Goal: Task Accomplishment & Management: Manage account settings

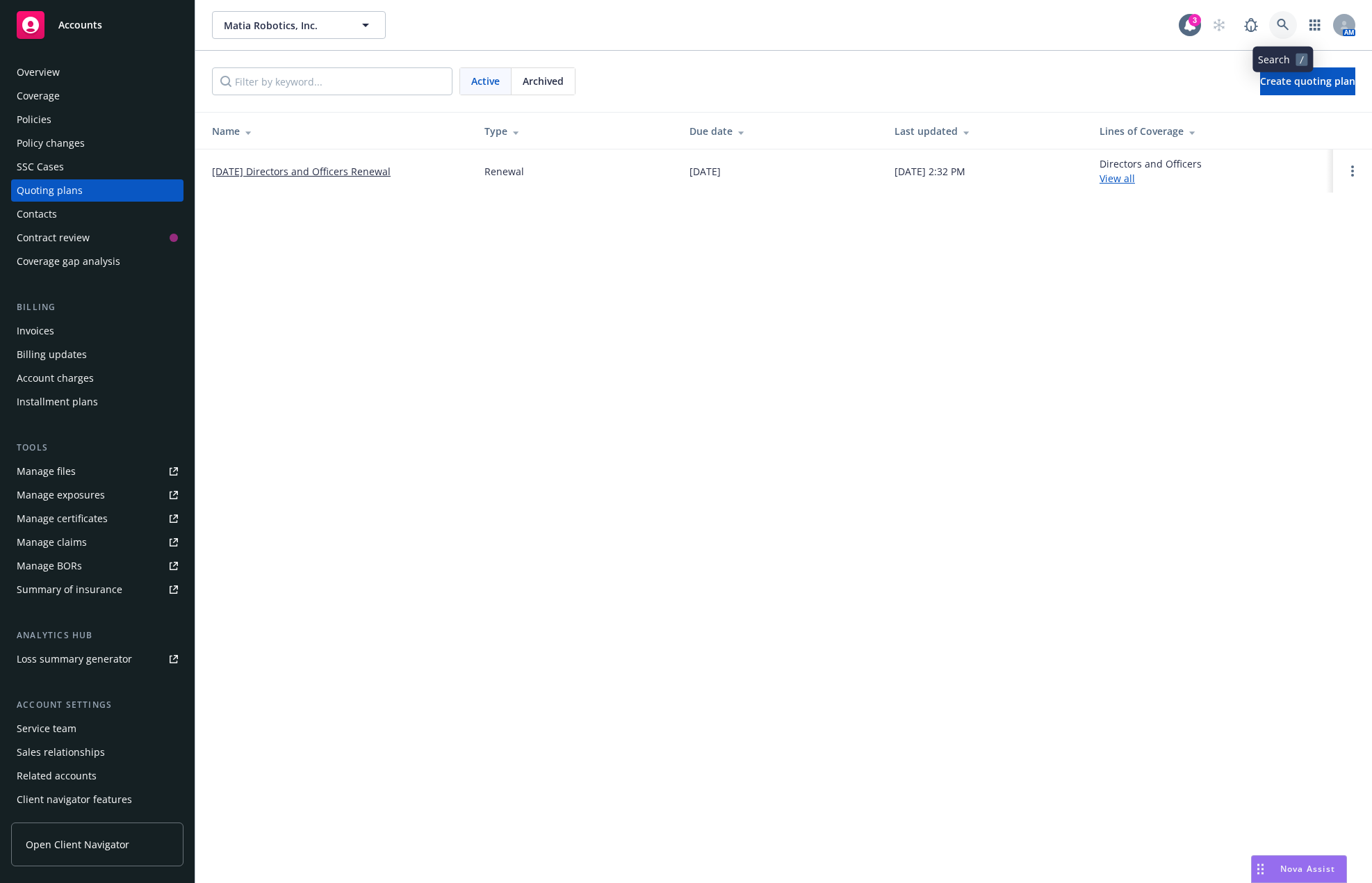
click at [1285, 19] on icon at bounding box center [1283, 25] width 13 height 13
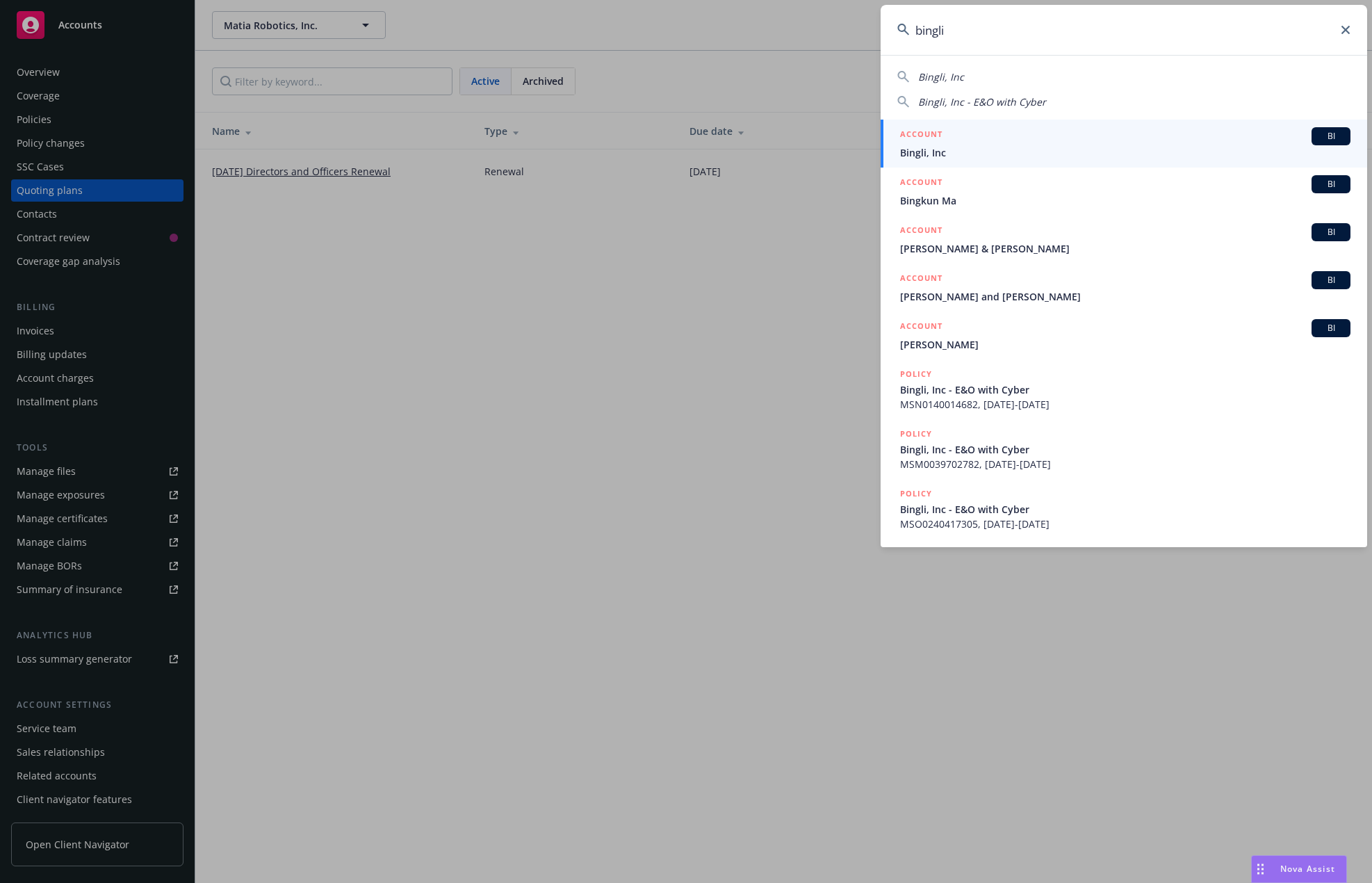
type input "bingli"
click at [1131, 143] on div "ACCOUNT BI" at bounding box center [1125, 136] width 450 height 18
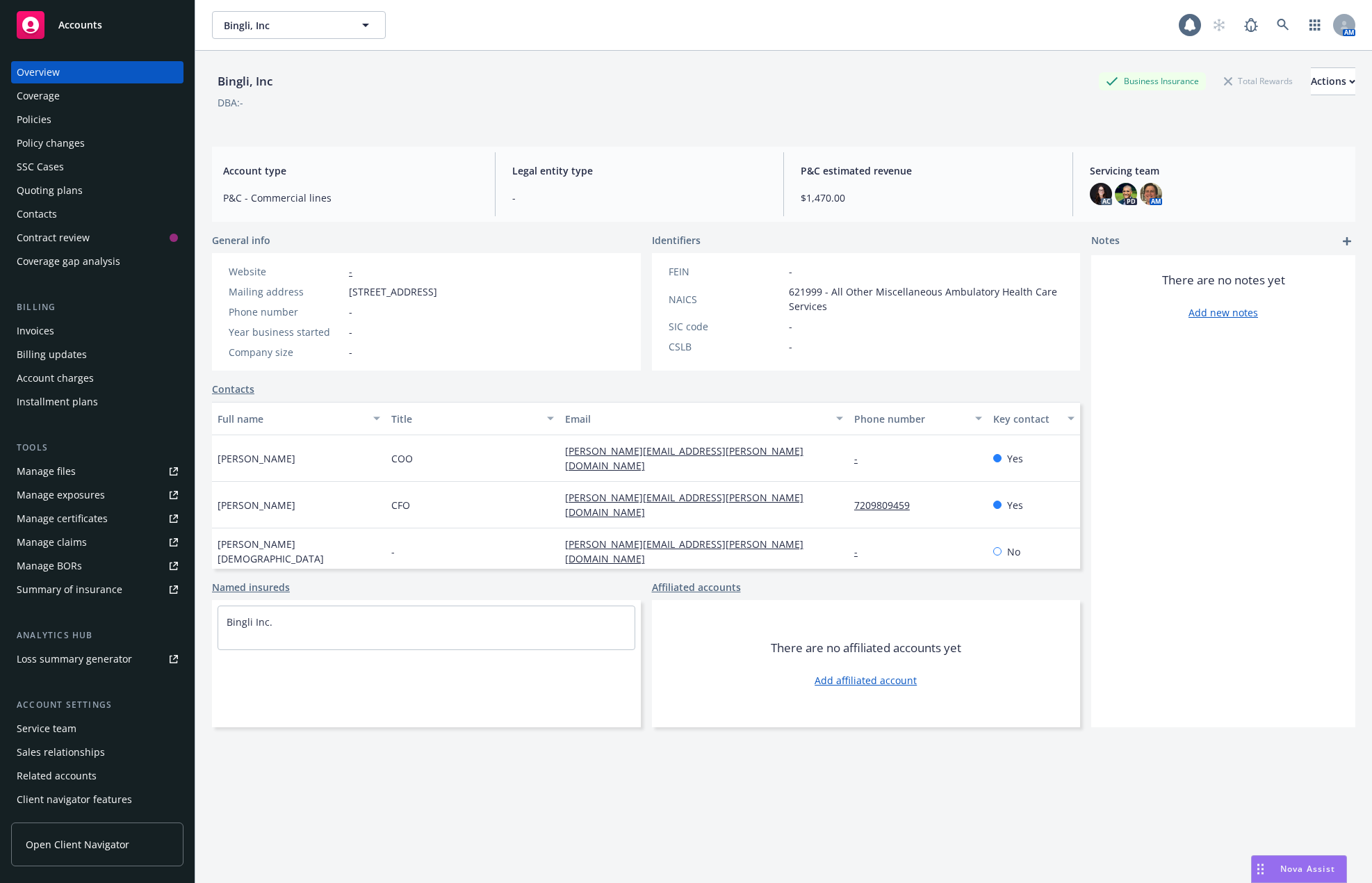
click at [75, 211] on div "Contacts" at bounding box center [97, 214] width 161 height 22
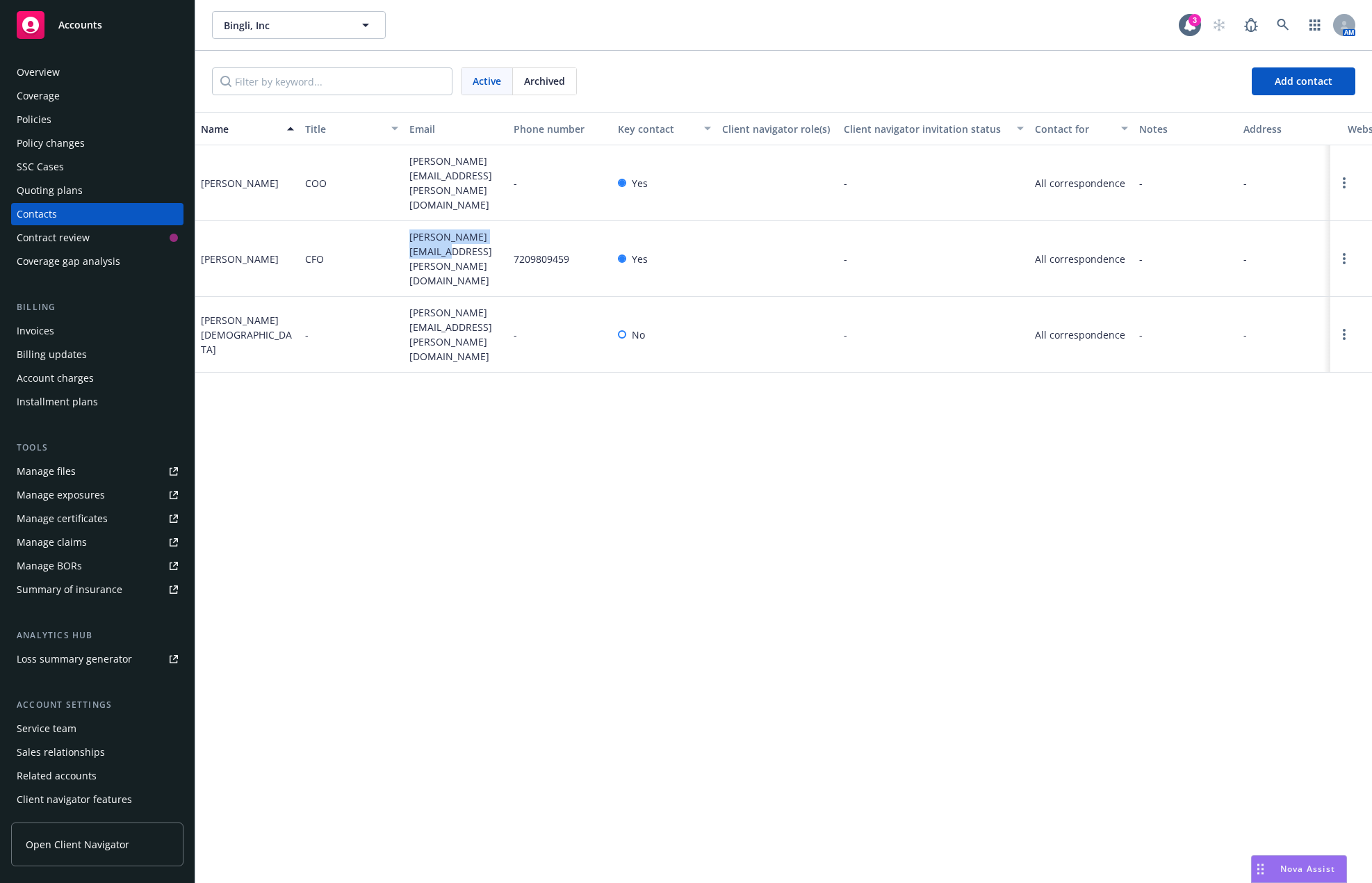
drag, startPoint x: 422, startPoint y: 235, endPoint x: 400, endPoint y: 226, distance: 23.8
click at [400, 226] on div "[PERSON_NAME] CFO [PERSON_NAME][EMAIL_ADDRESS][PERSON_NAME][DOMAIN_NAME] 720980…" at bounding box center [784, 259] width 1177 height 76
copy div "[PERSON_NAME][EMAIL_ADDRESS][PERSON_NAME][DOMAIN_NAME]"
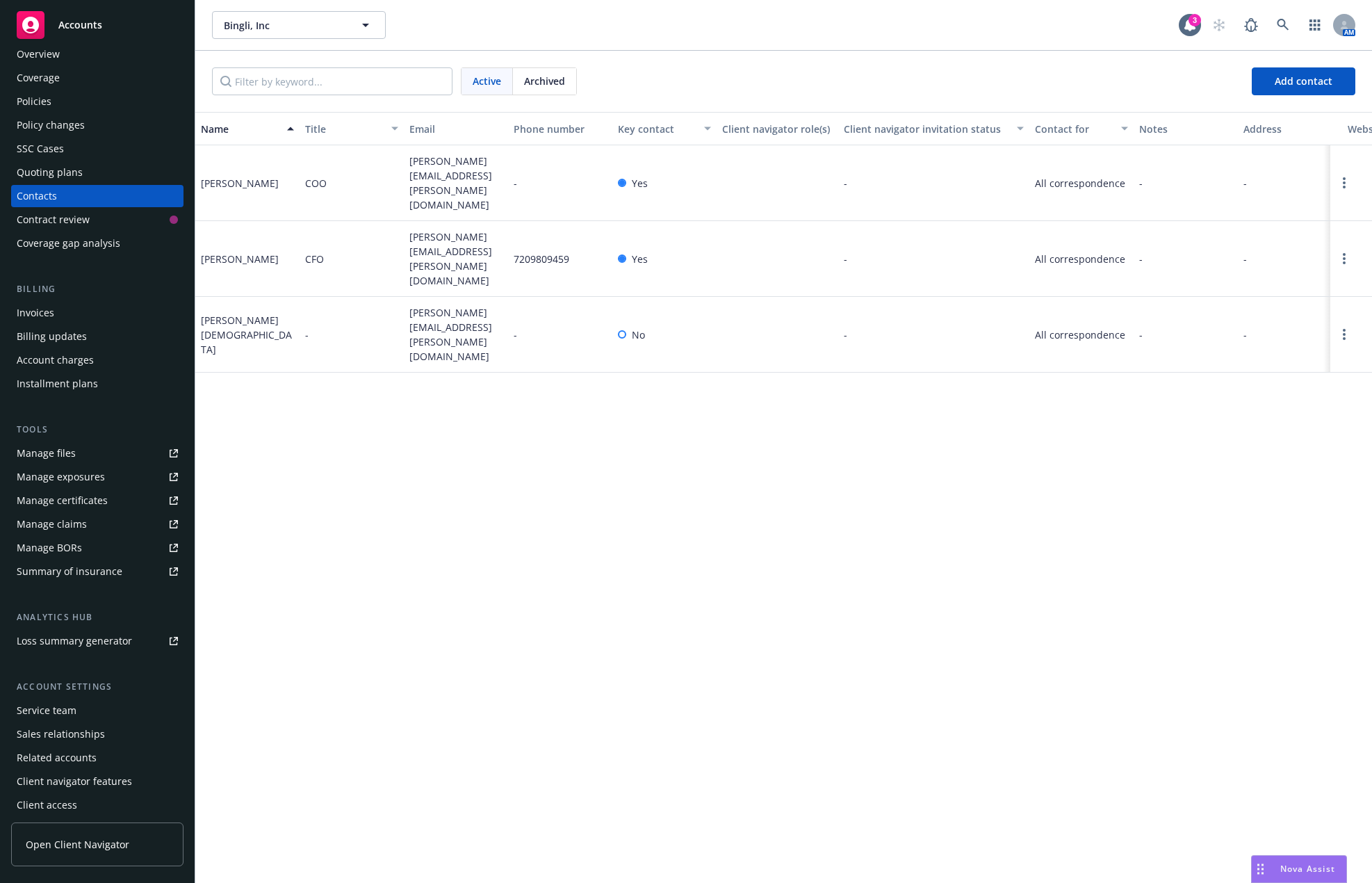
scroll to position [23, 0]
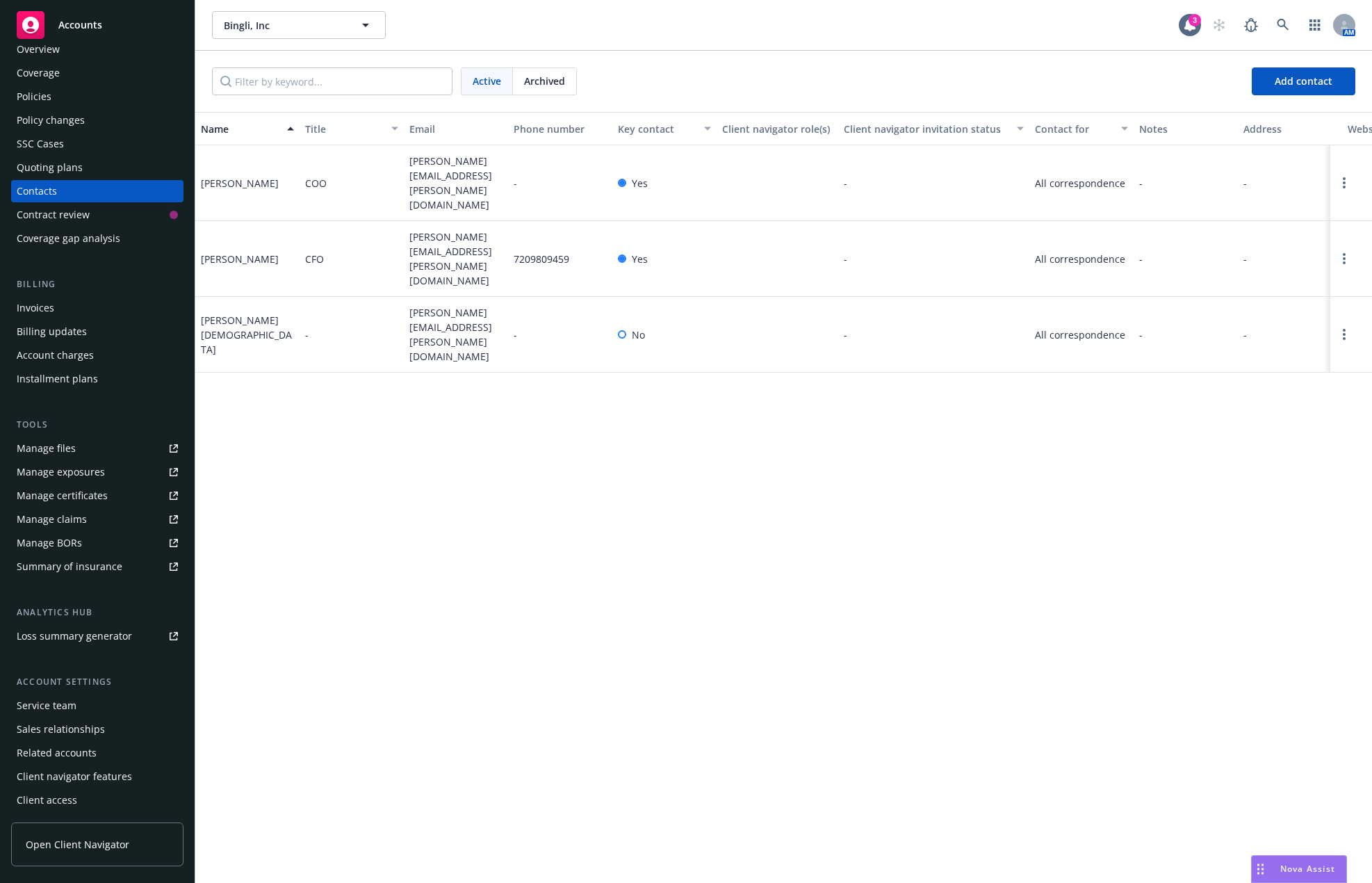
click at [76, 710] on div "Service team" at bounding box center [97, 706] width 161 height 22
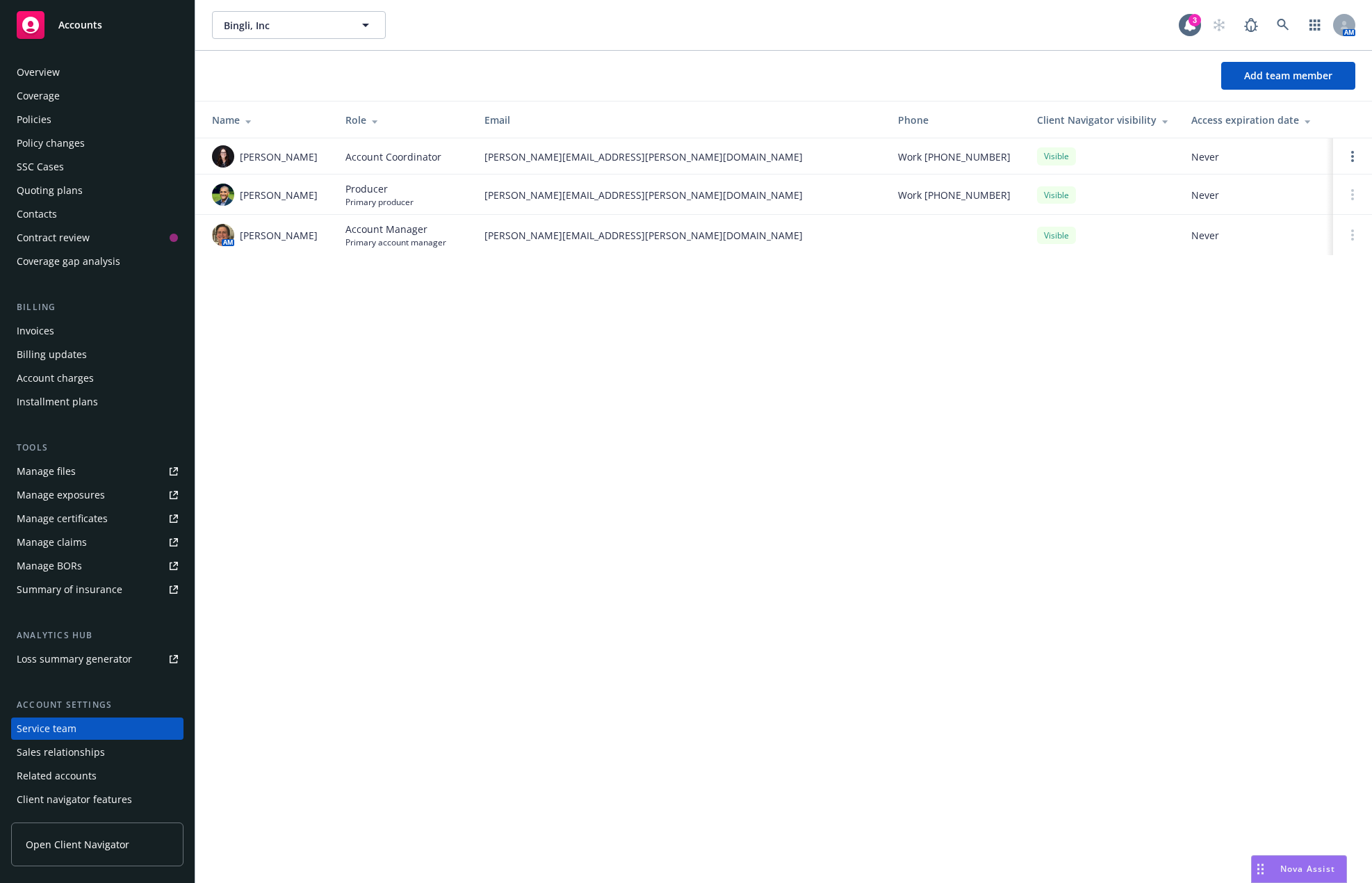
click at [110, 123] on div "Policies" at bounding box center [97, 119] width 161 height 22
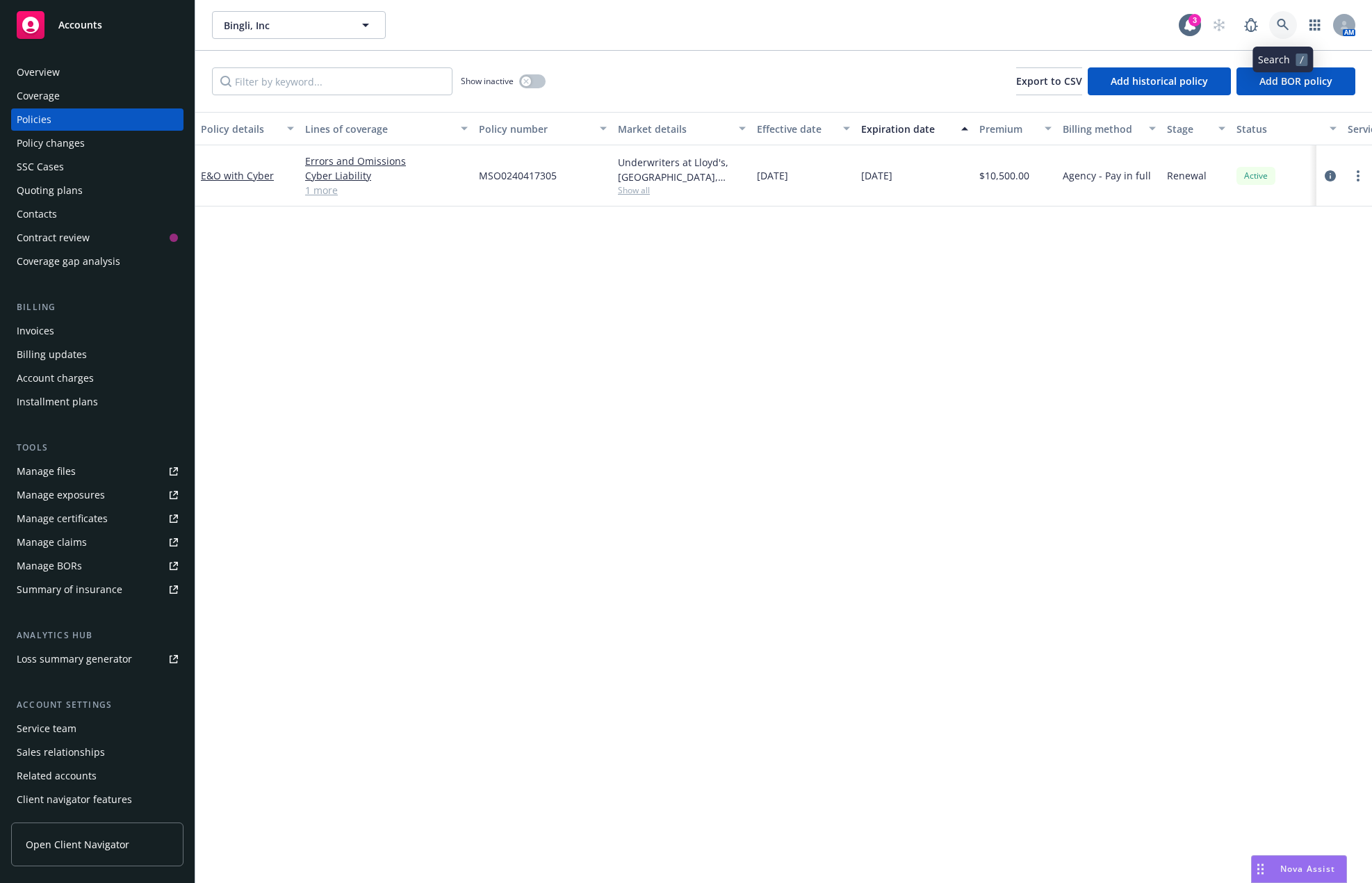
click at [1290, 18] on link at bounding box center [1283, 25] width 28 height 28
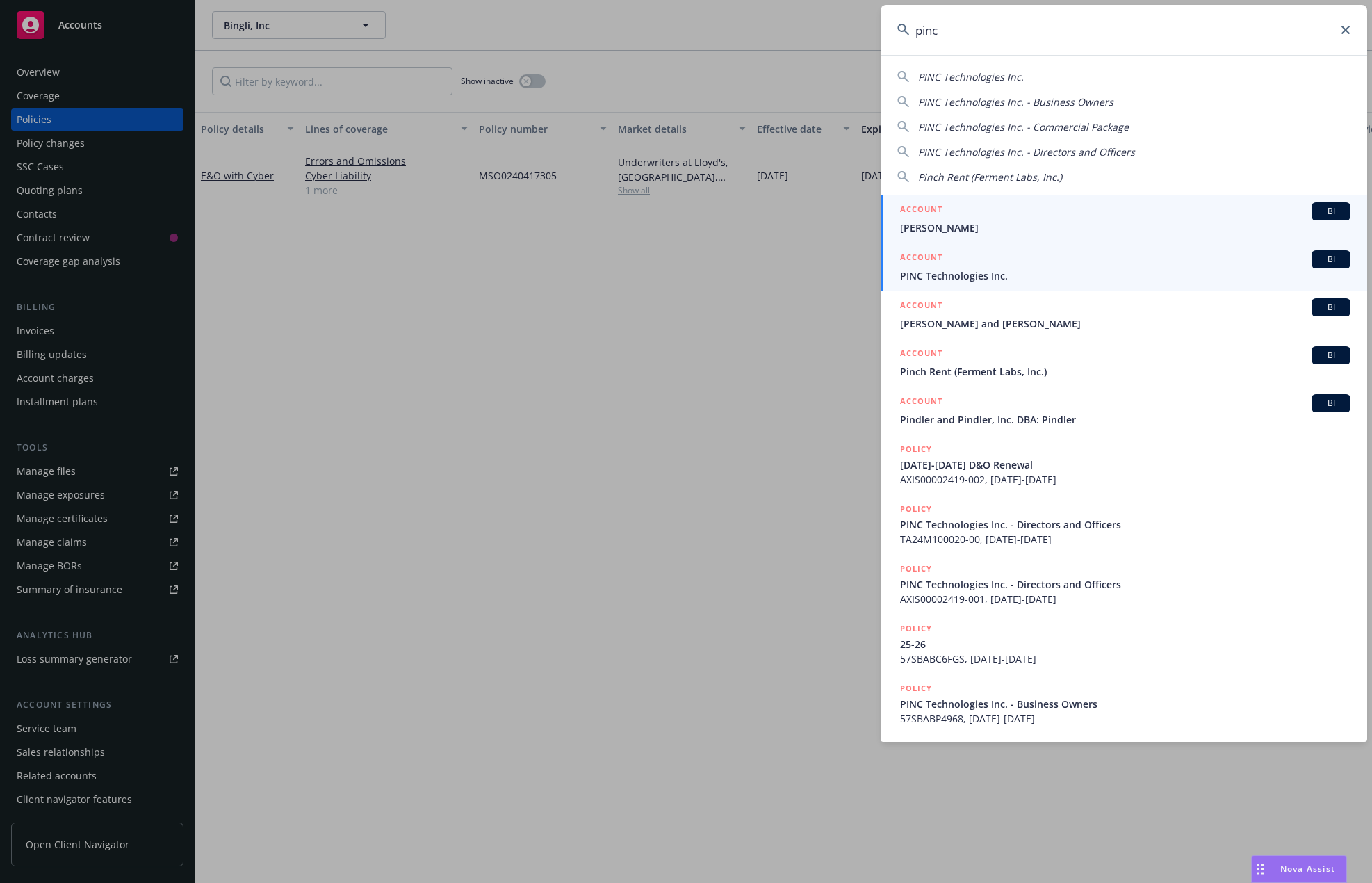
type input "pinc"
click at [1075, 275] on span "PINC Technologies Inc." at bounding box center [1125, 276] width 450 height 15
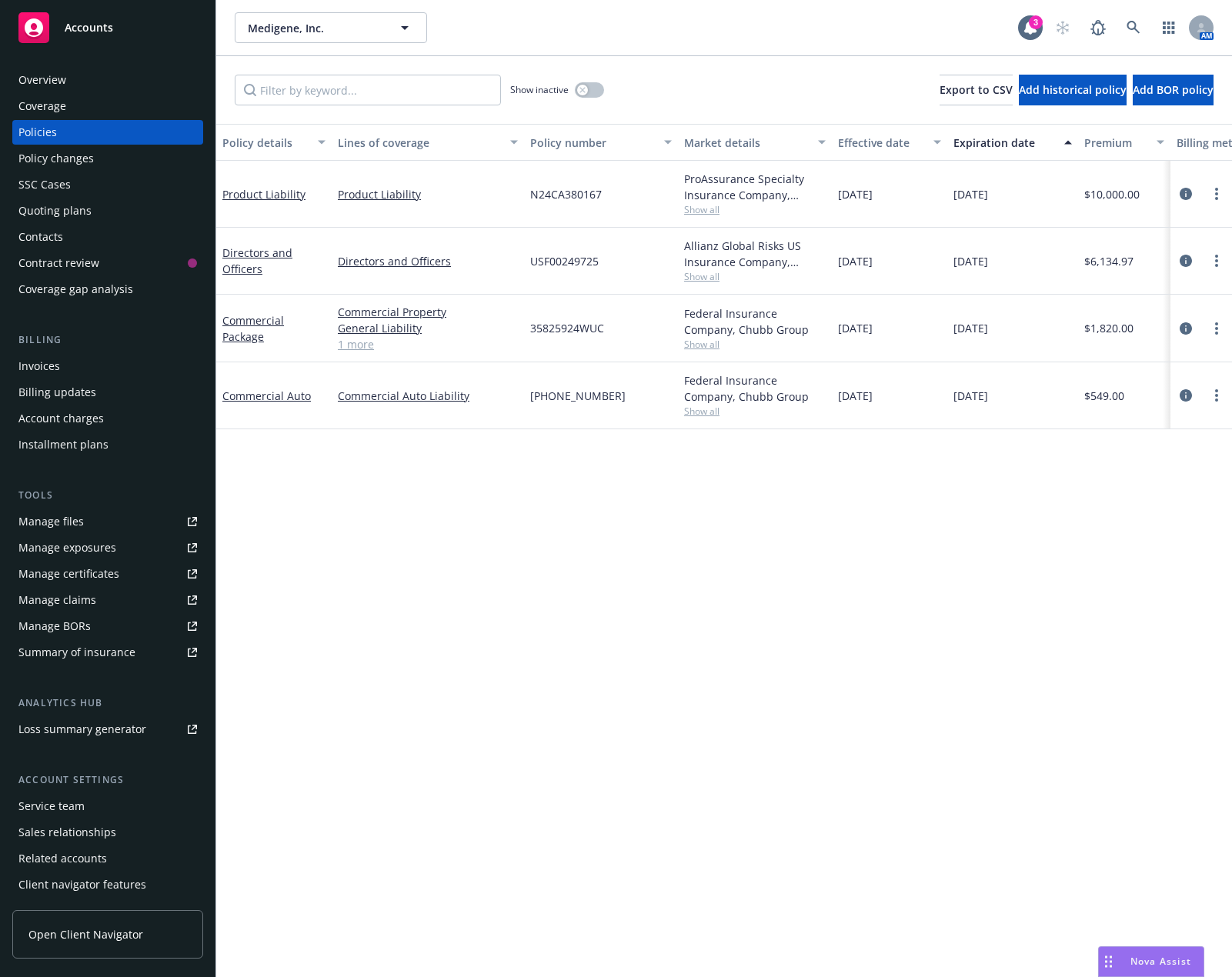
click at [244, 506] on div "Policy details Lines of coverage Policy number Market details Effective date Ex…" at bounding box center [724, 549] width 1016 height 853
click at [1123, 23] on link at bounding box center [1133, 28] width 31 height 31
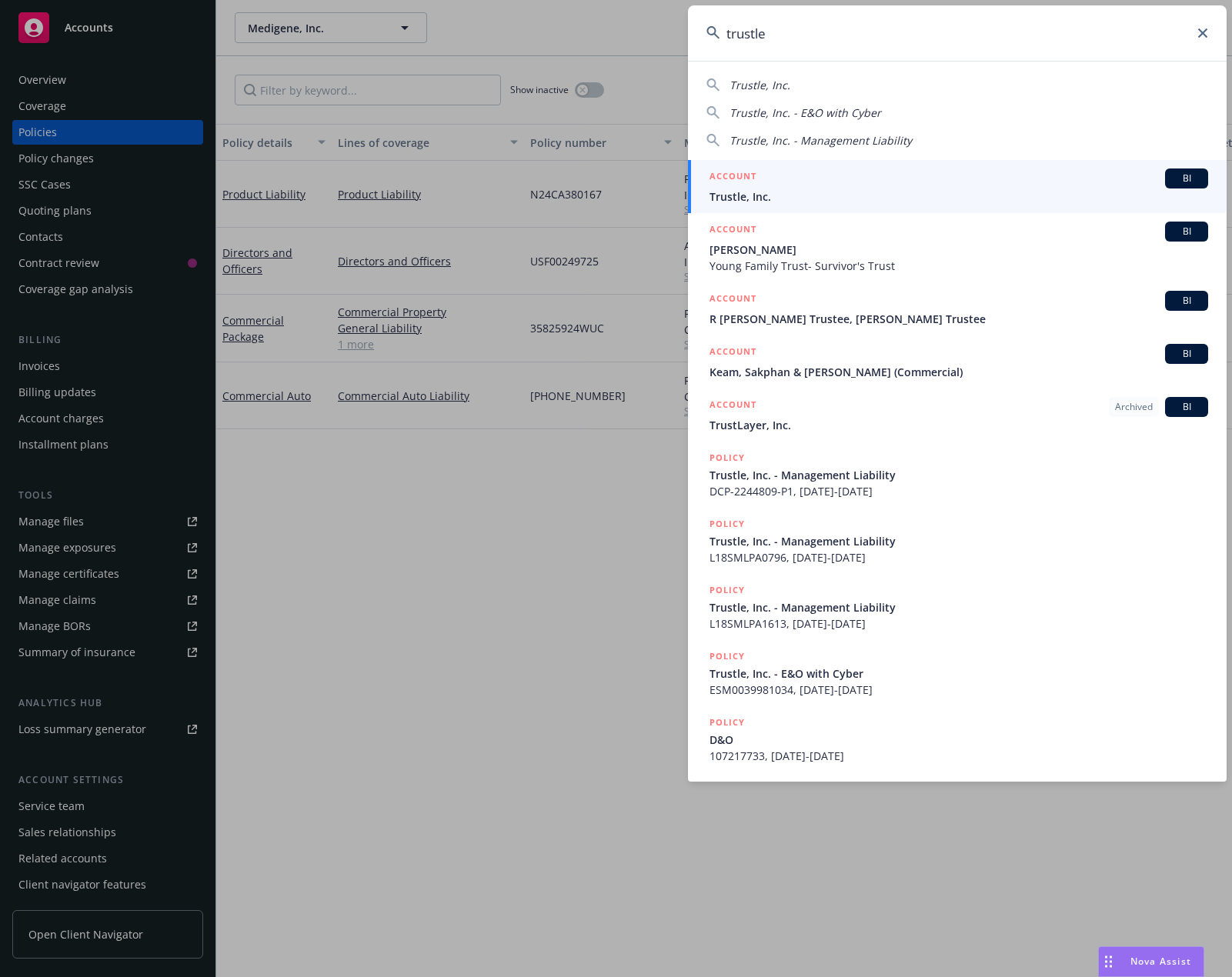
type input "trustle"
click at [946, 181] on div "ACCOUNT BI" at bounding box center [959, 178] width 499 height 20
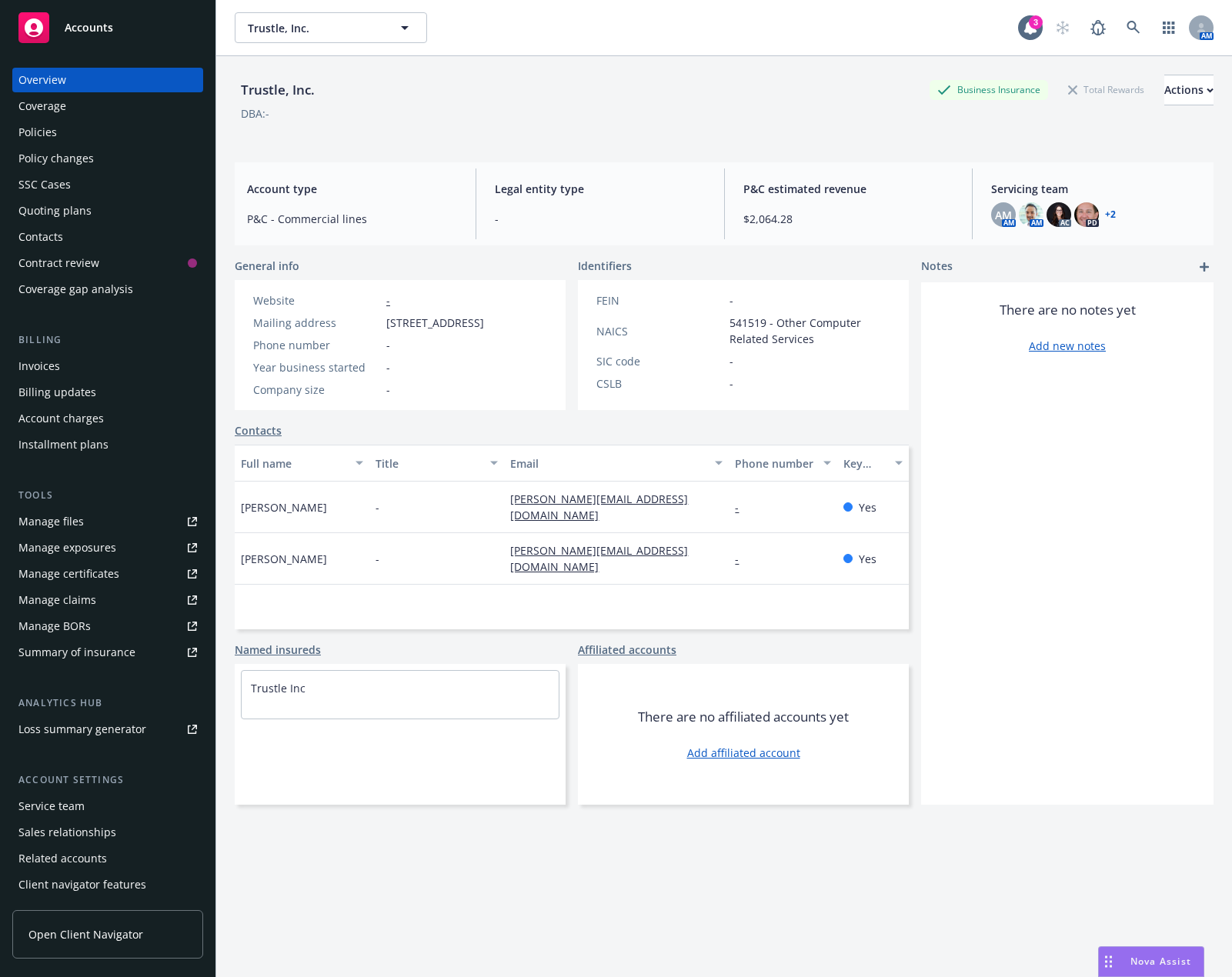
click at [102, 238] on div "Contacts" at bounding box center [107, 237] width 178 height 25
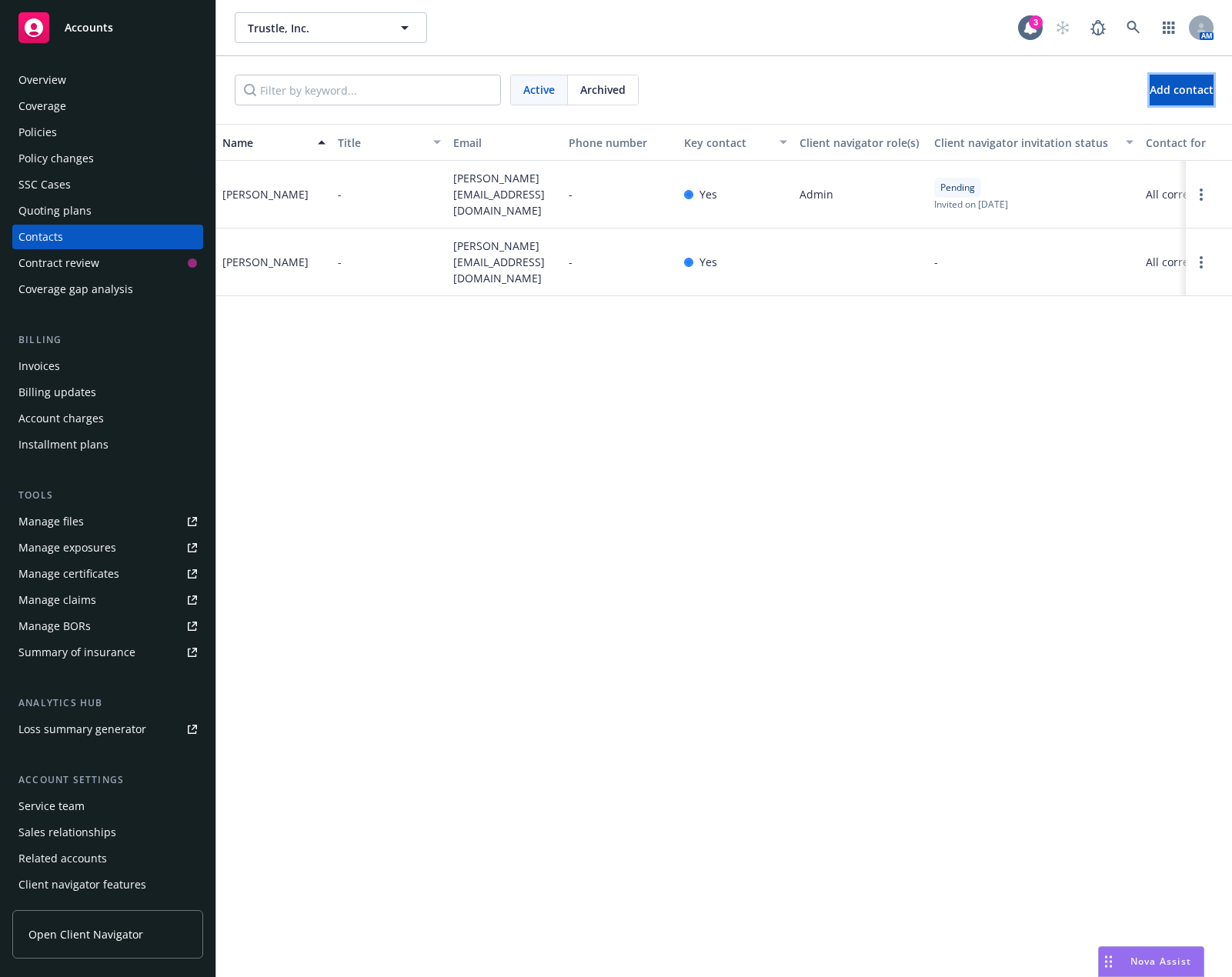
click at [1167, 92] on span "Add contact" at bounding box center [1181, 90] width 64 height 15
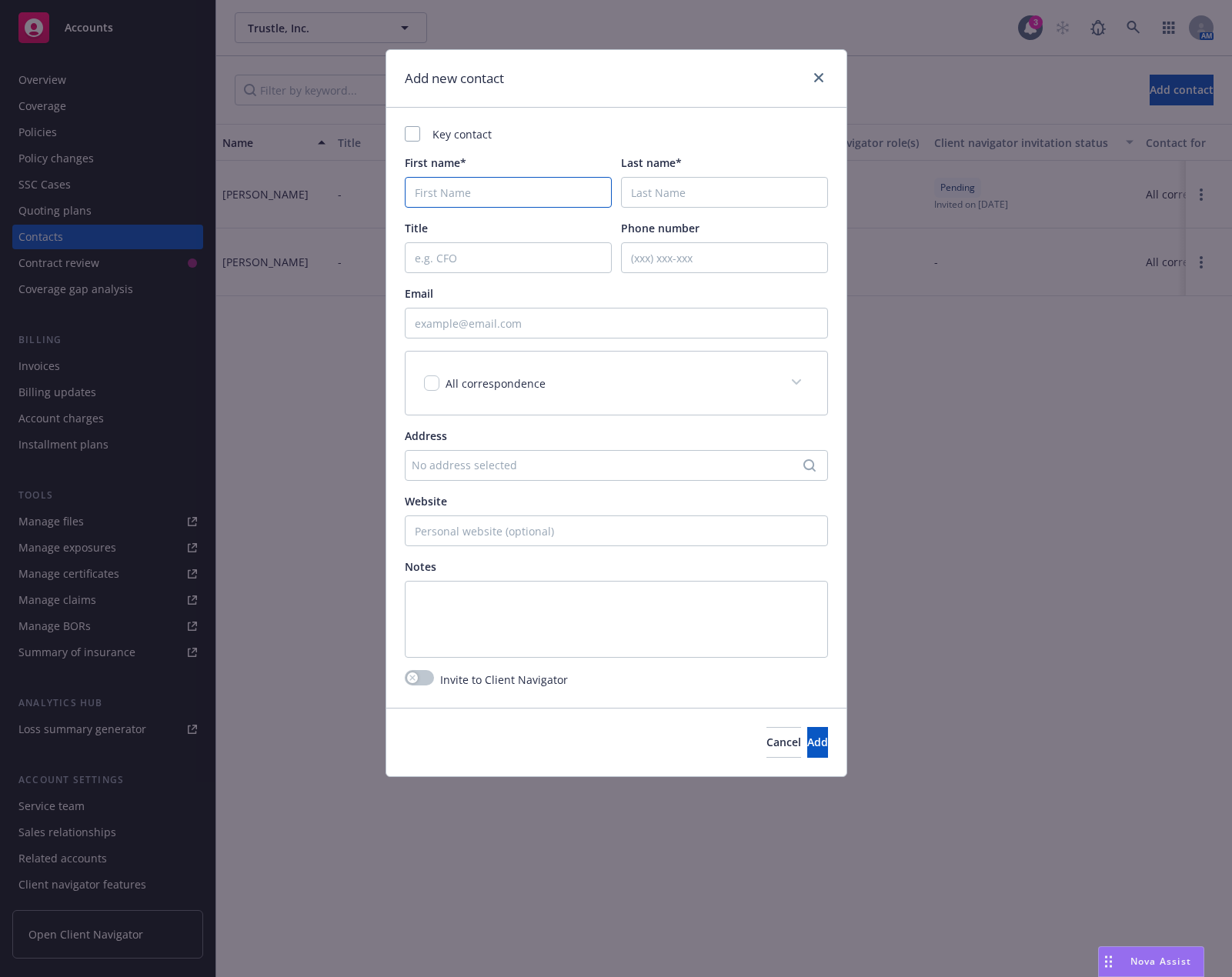
click at [503, 206] on input "First name*" at bounding box center [508, 192] width 207 height 31
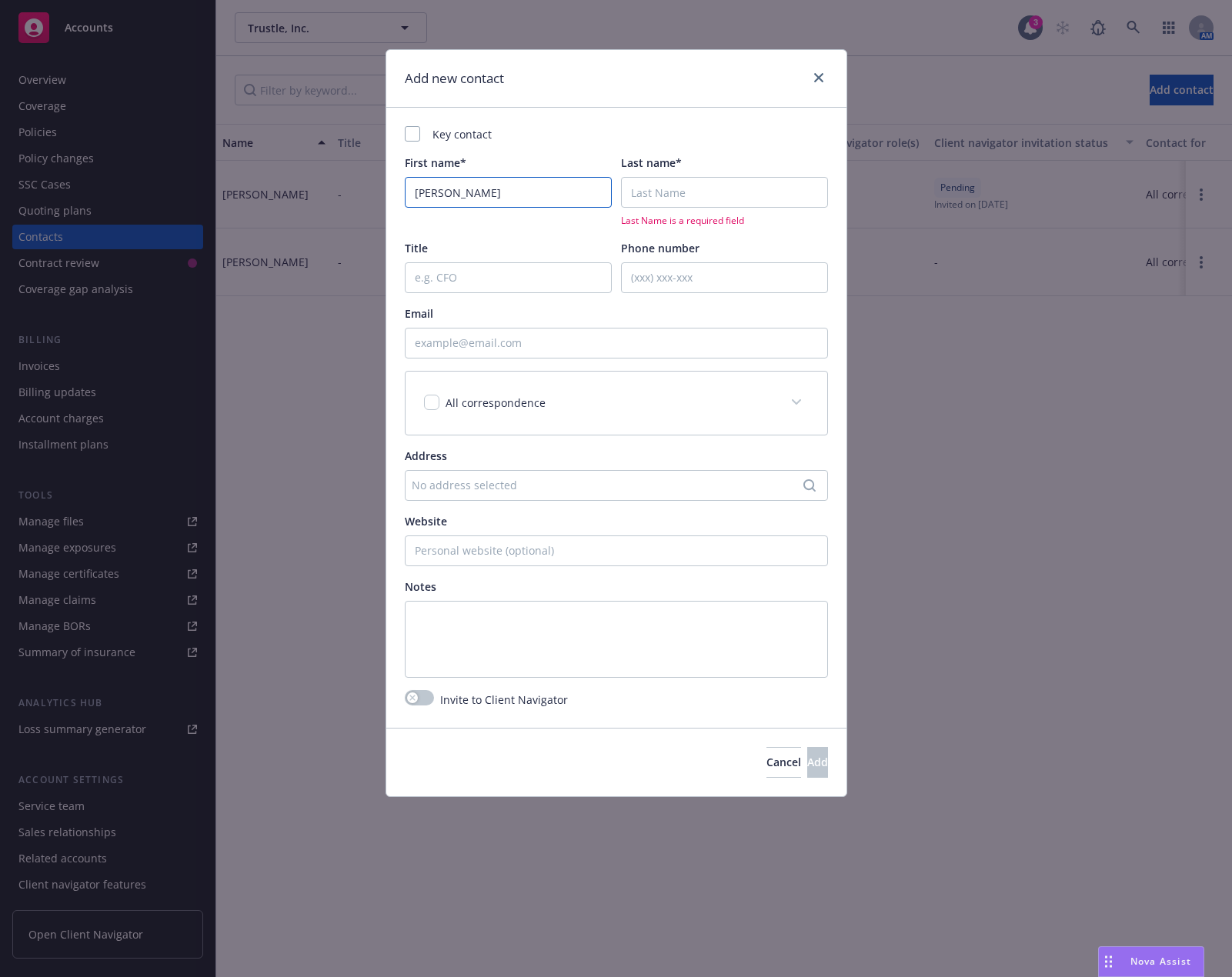
type input "Gant"
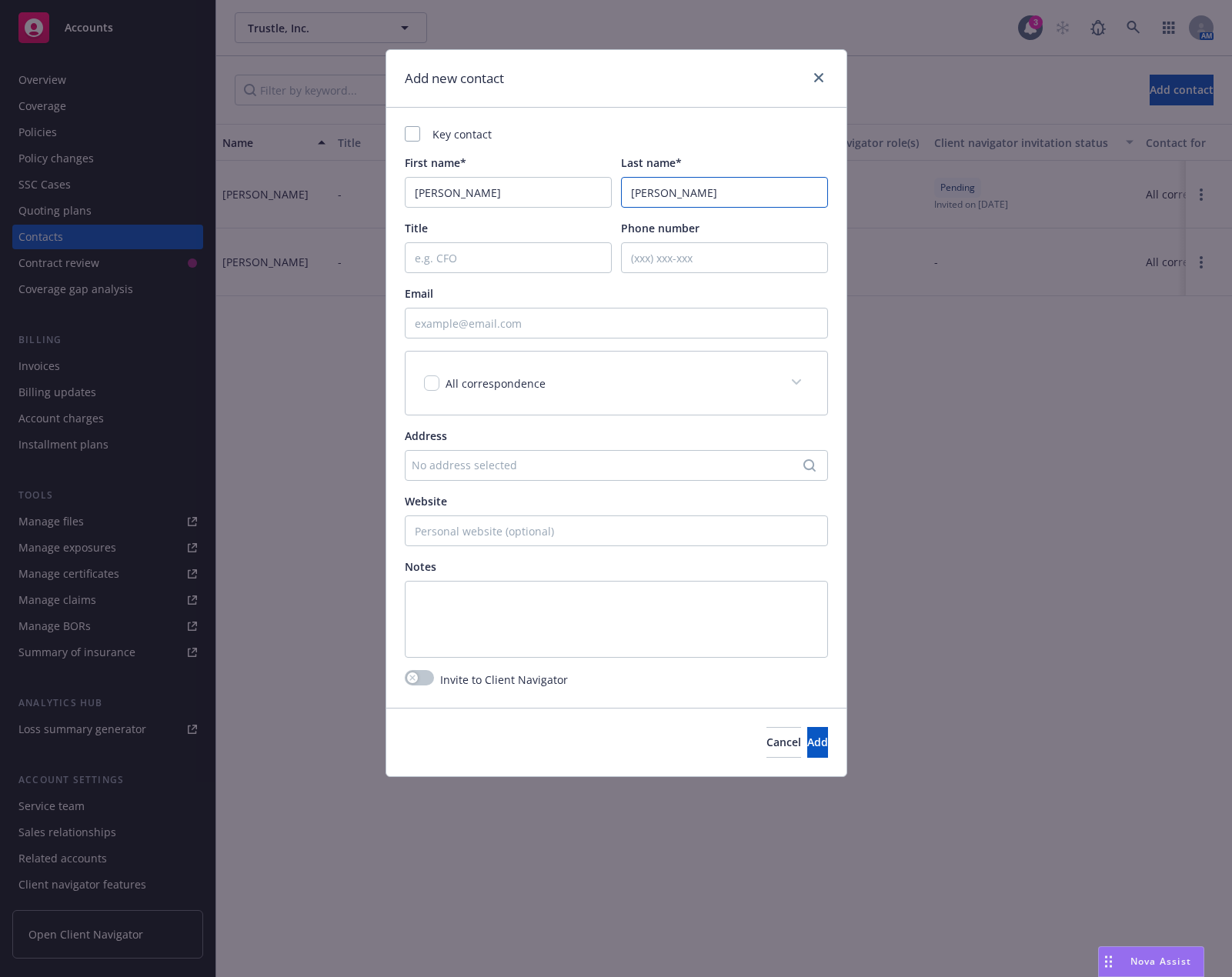
type input "Redmon"
click at [497, 275] on div "Key contact First name* Gant Last name* Redmon Title Phone number Email All cor…" at bounding box center [616, 391] width 423 height 532
click at [496, 262] on input "Title" at bounding box center [508, 258] width 207 height 31
paste input "gant@trustle.com"
type input "gant@trustle.com"
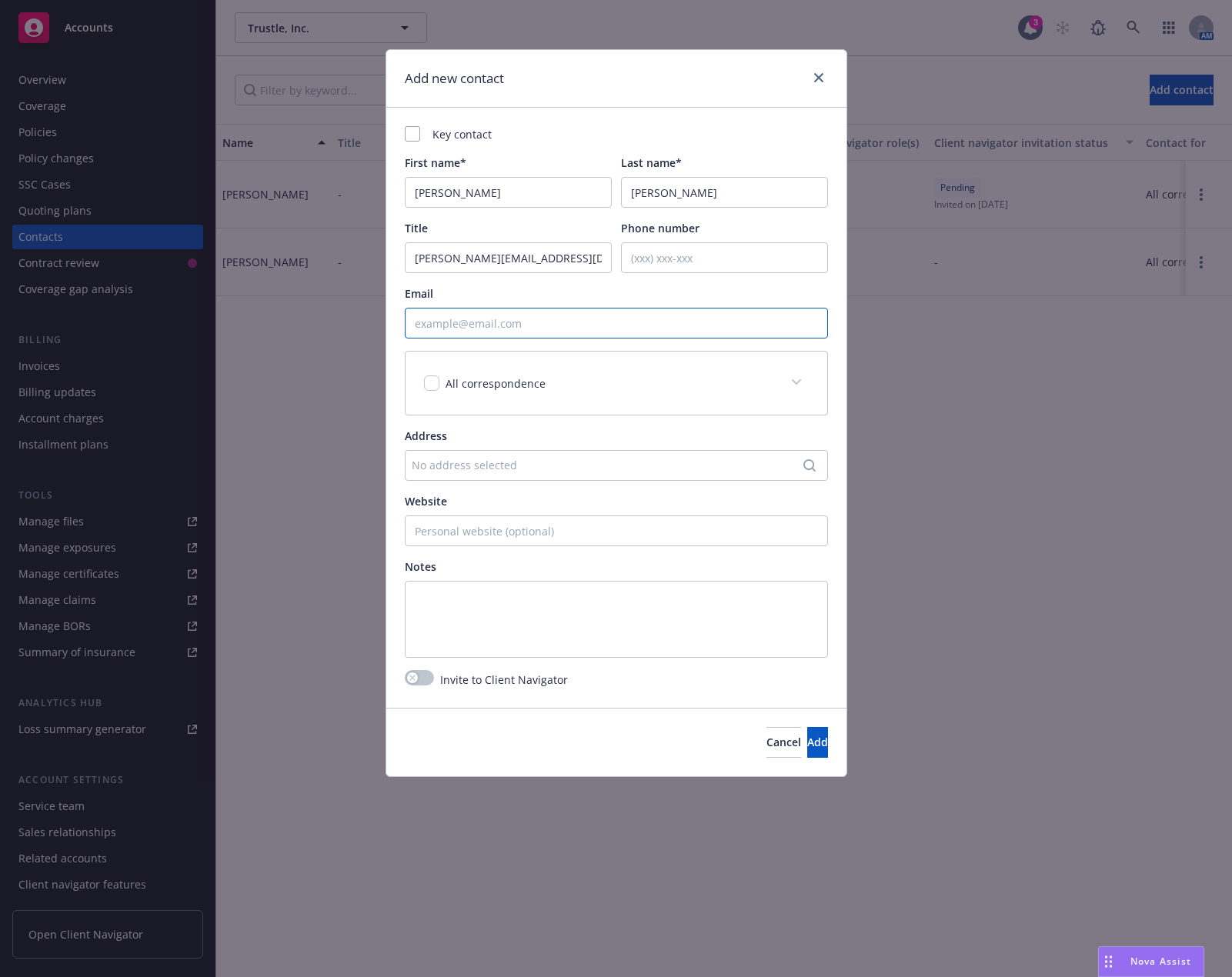
drag, startPoint x: 571, startPoint y: 323, endPoint x: 496, endPoint y: 324, distance: 75.0
click at [496, 324] on input "Email" at bounding box center [616, 323] width 423 height 31
paste input "gant@trustle.com"
type input "gant@trustle.com"
drag, startPoint x: 522, startPoint y: 262, endPoint x: 367, endPoint y: 262, distance: 155.0
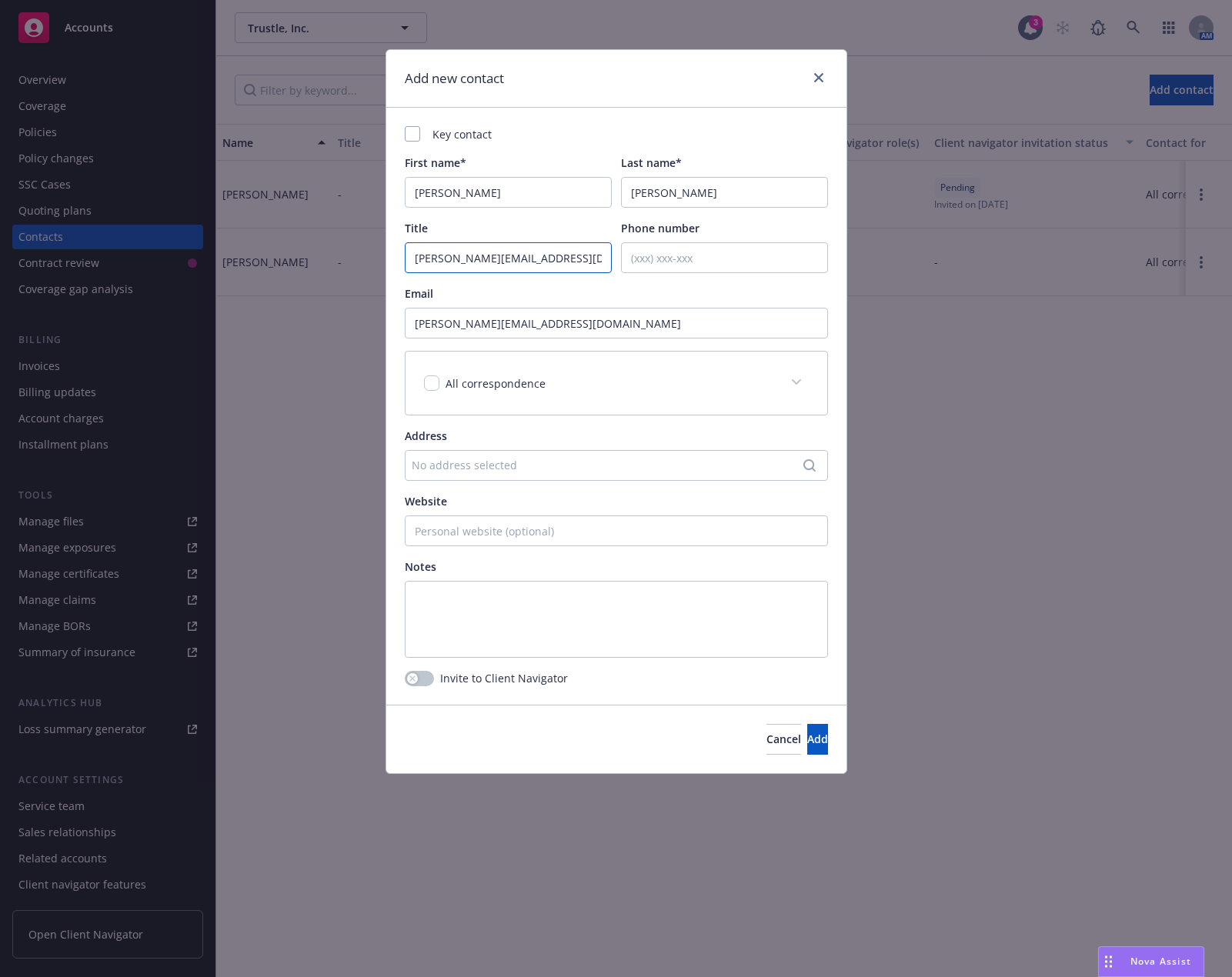
click at [367, 262] on div "Add new contact Key contact First name* Gant Last name* Redmon Title gant@trust…" at bounding box center [616, 488] width 1232 height 977
click at [443, 380] on div "All correspondence" at bounding box center [494, 383] width 110 height 16
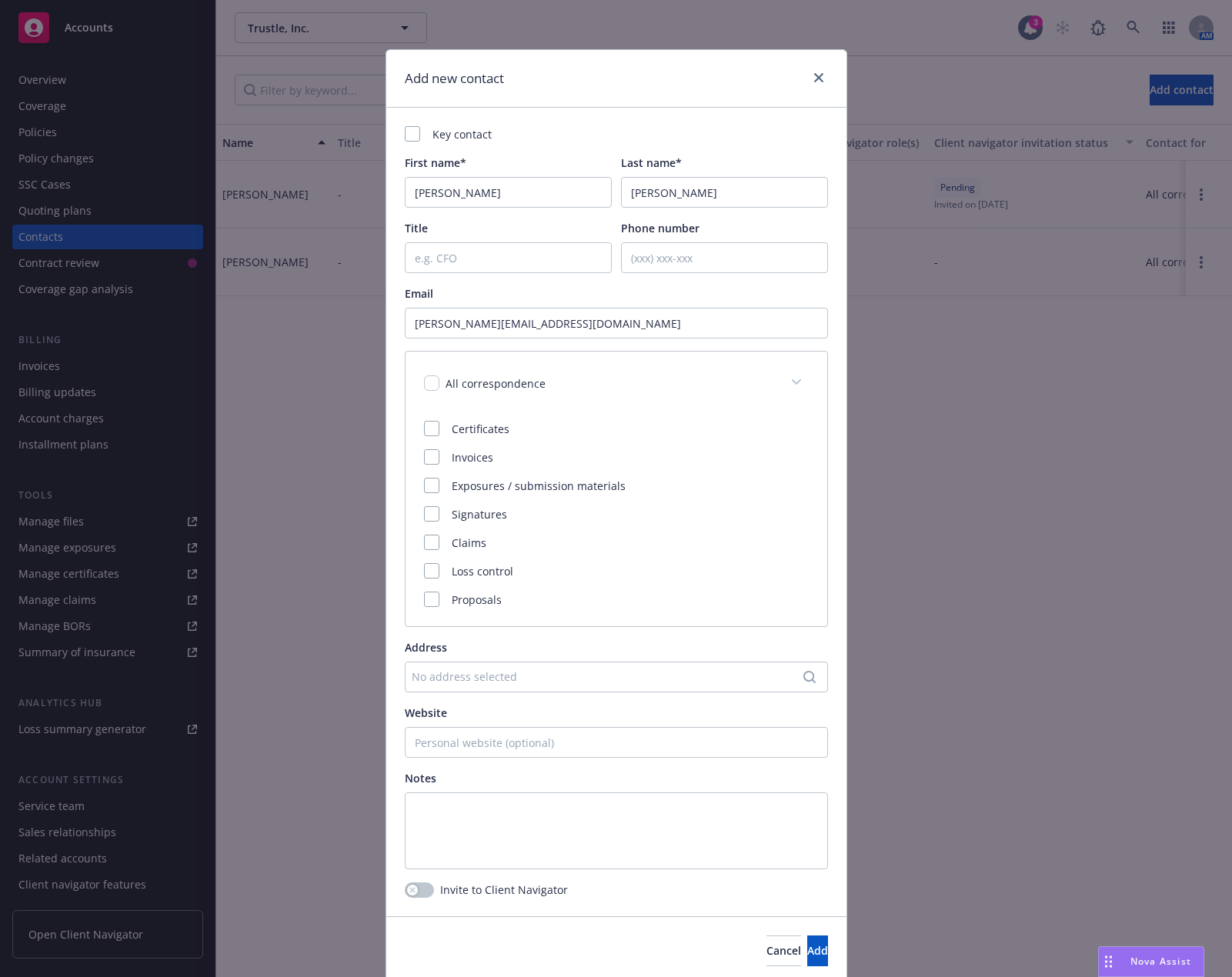
click at [413, 382] on div "All correspondence" at bounding box center [616, 384] width 421 height 63
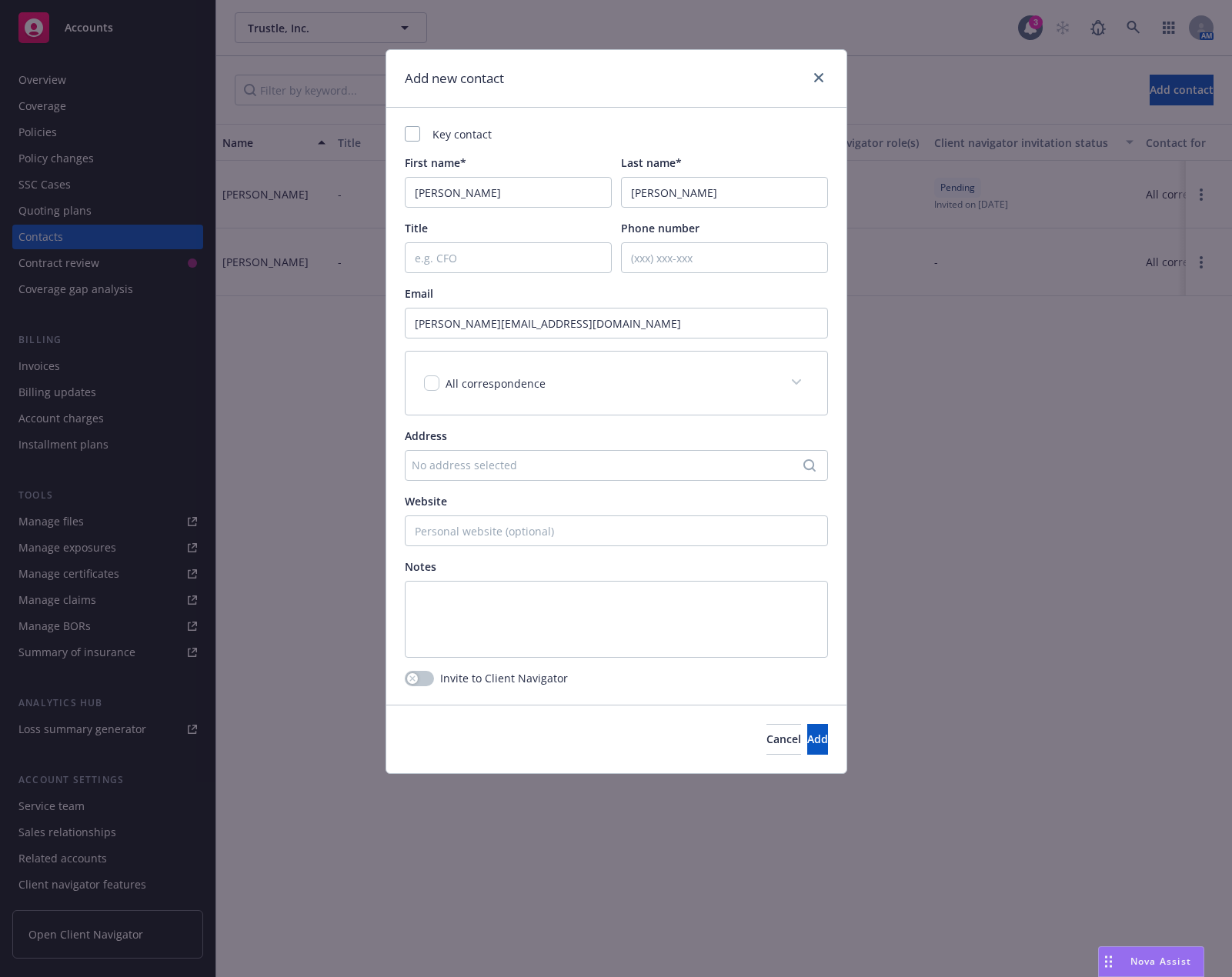
click at [419, 382] on div "All correspondence" at bounding box center [616, 384] width 421 height 63
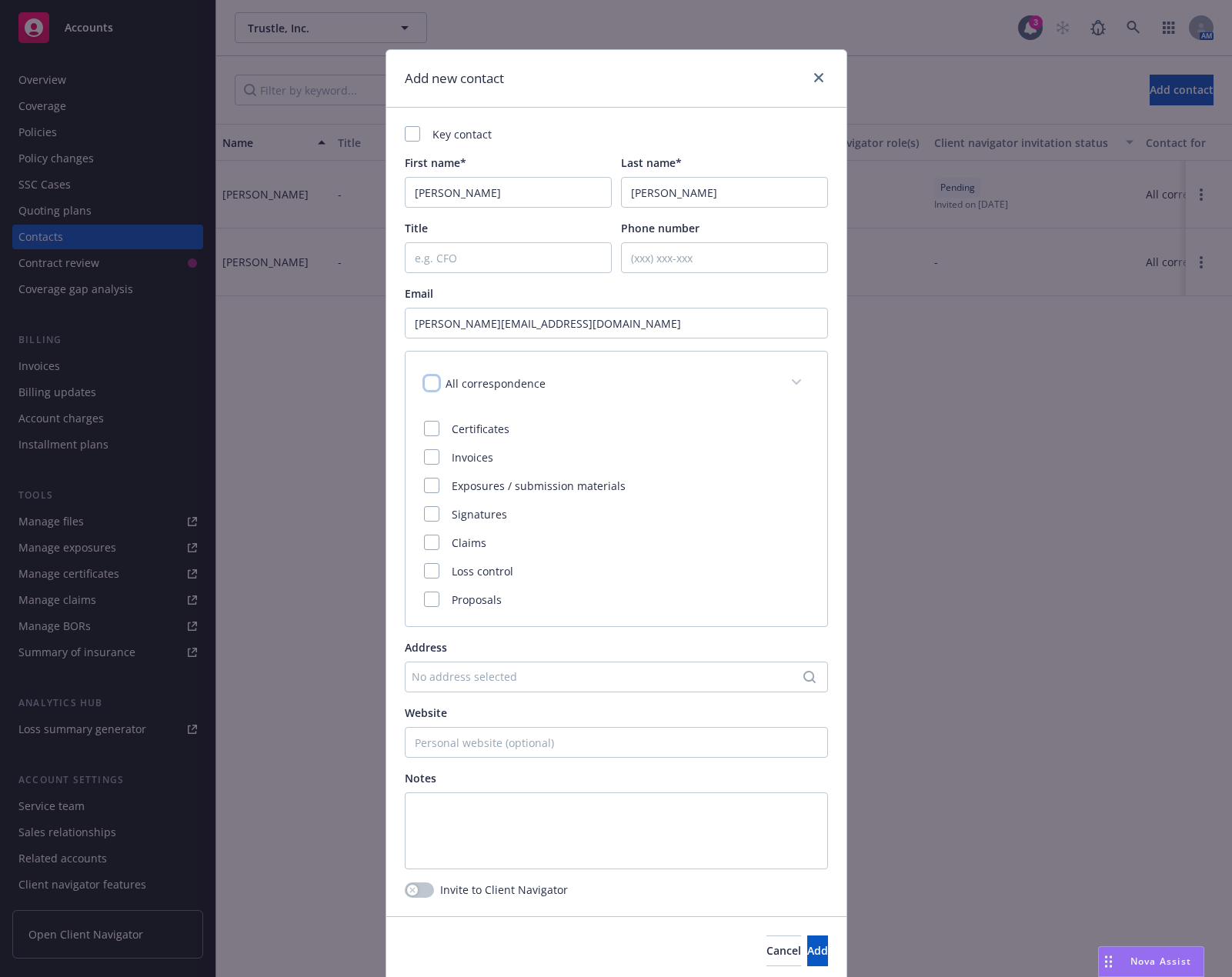
click at [424, 384] on input "checkbox" at bounding box center [432, 383] width 15 height 15
checkbox input "true"
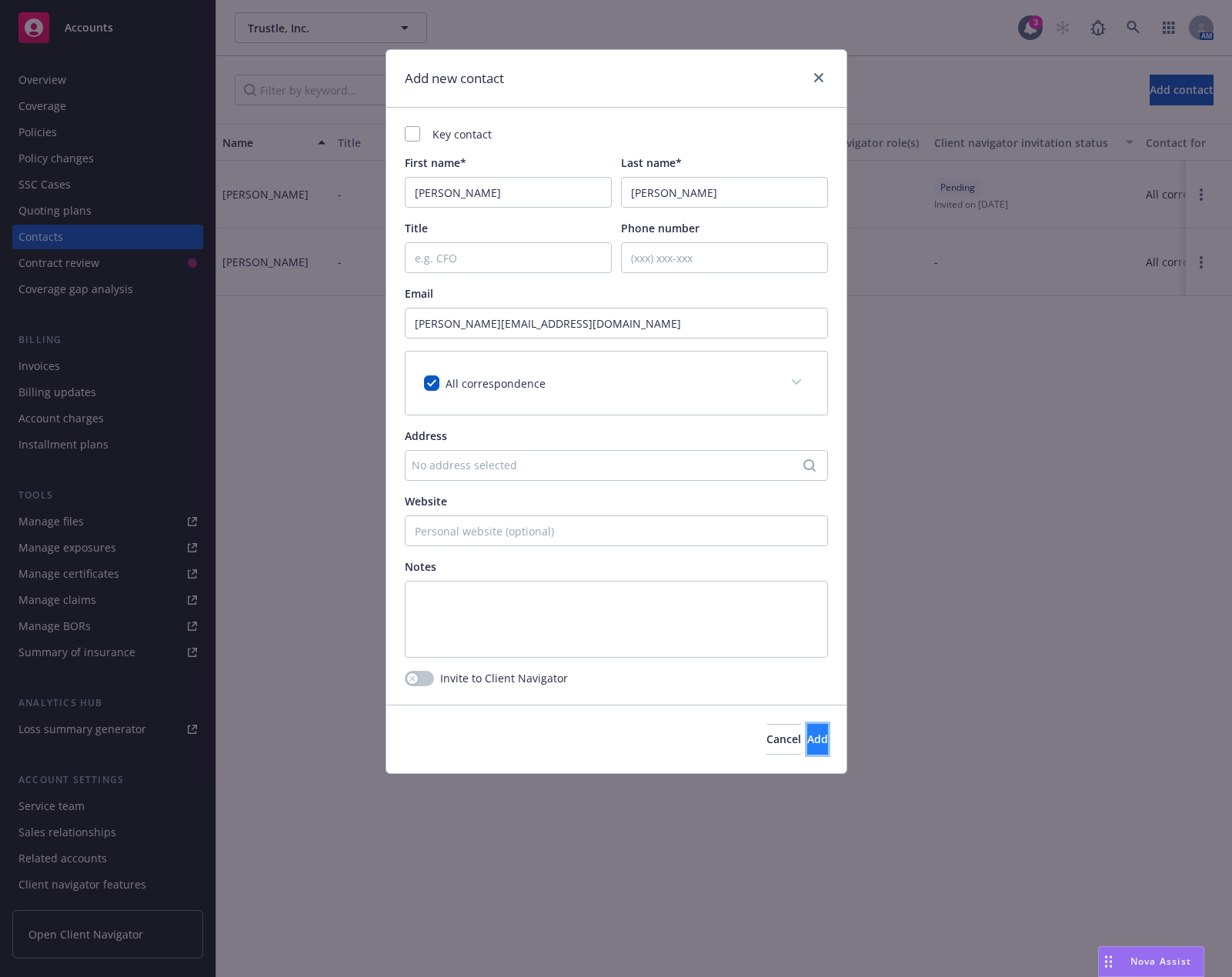
click at [807, 737] on span "Add" at bounding box center [817, 739] width 21 height 15
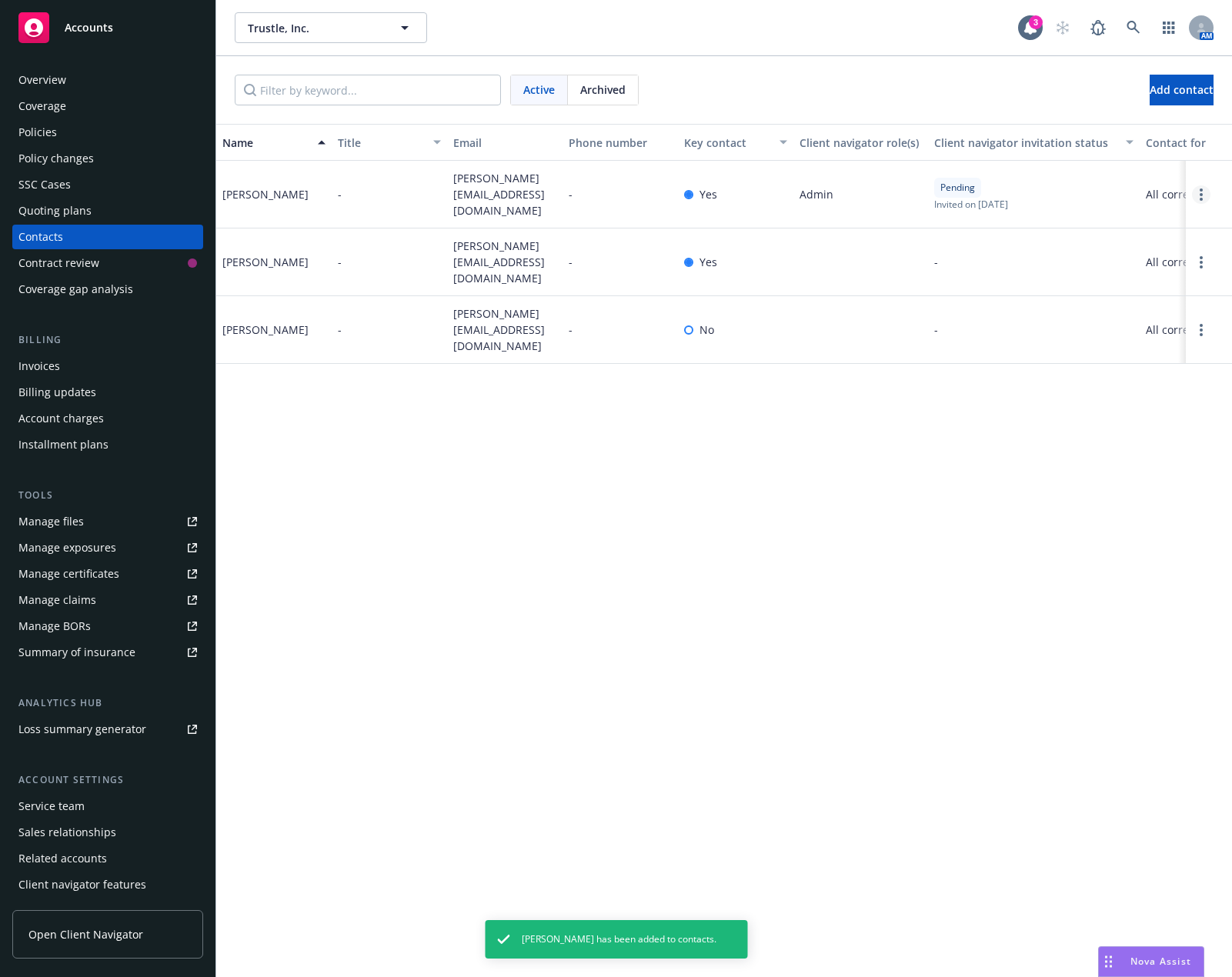
click at [1206, 190] on link "Open options" at bounding box center [1201, 194] width 19 height 19
click at [1147, 184] on link "Archive" at bounding box center [1130, 180] width 120 height 31
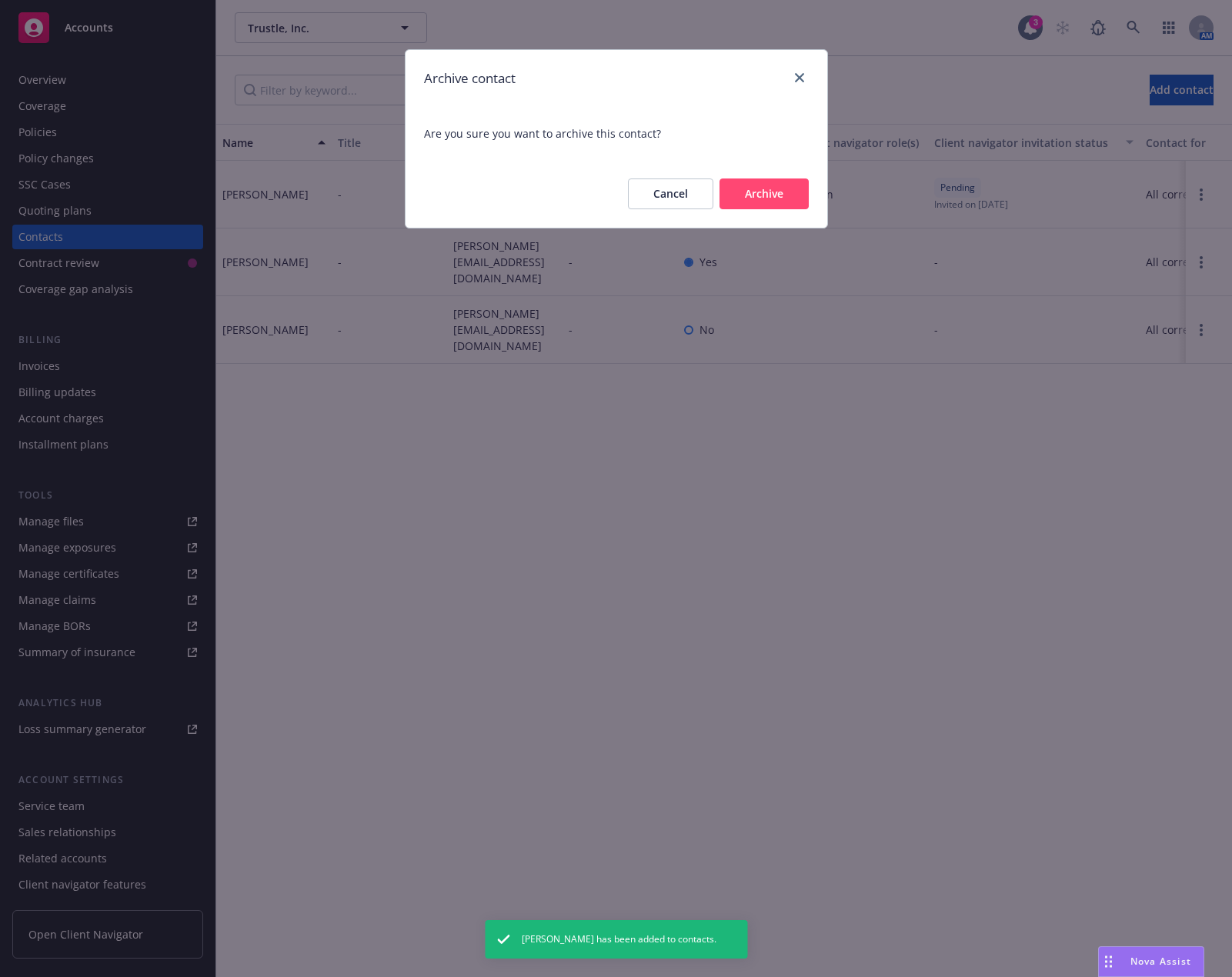
click at [781, 198] on button "Archive" at bounding box center [764, 194] width 90 height 31
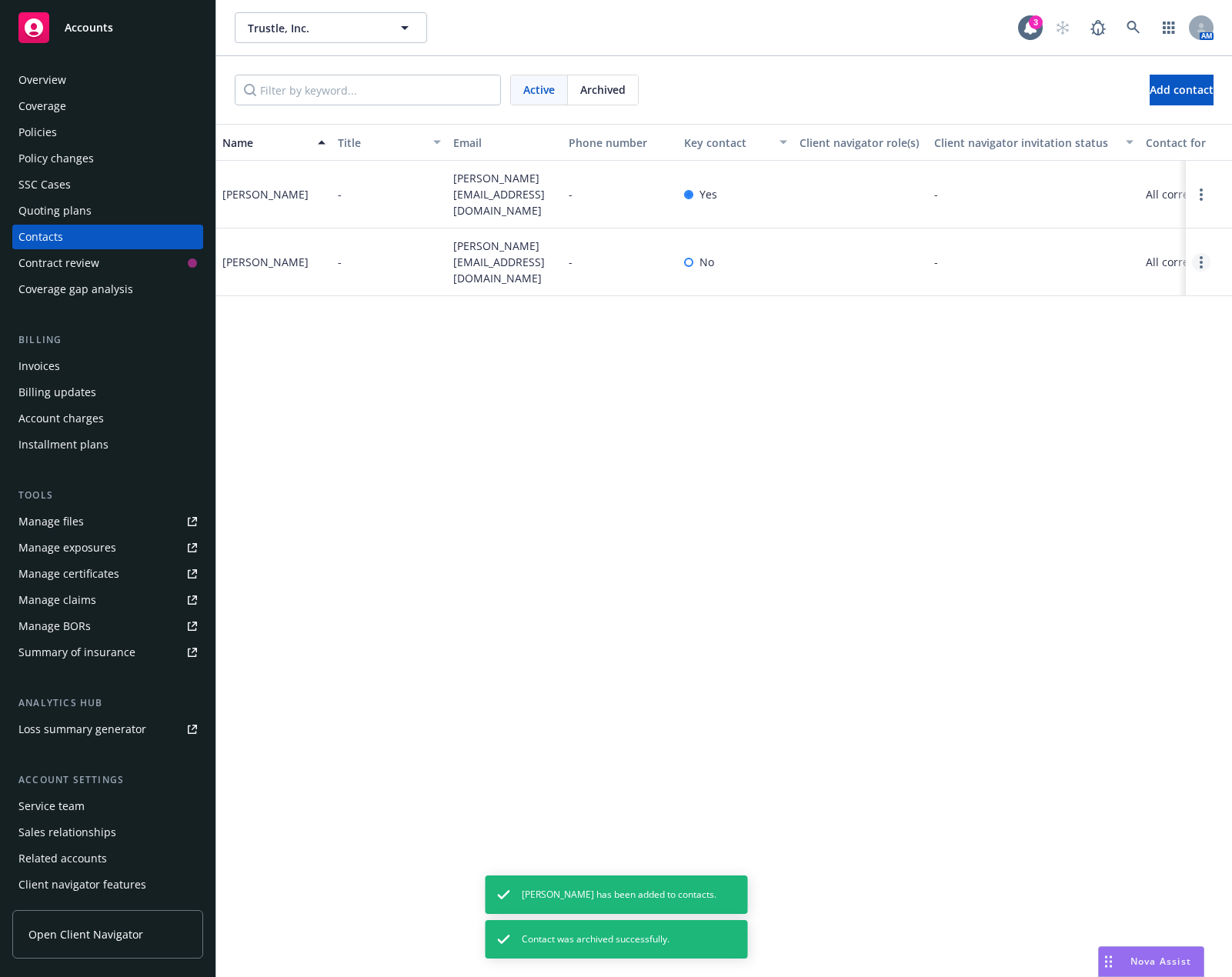
click at [1200, 256] on icon "Open options" at bounding box center [1201, 262] width 3 height 12
click at [1099, 167] on link "Edit contact" at bounding box center [1102, 167] width 174 height 31
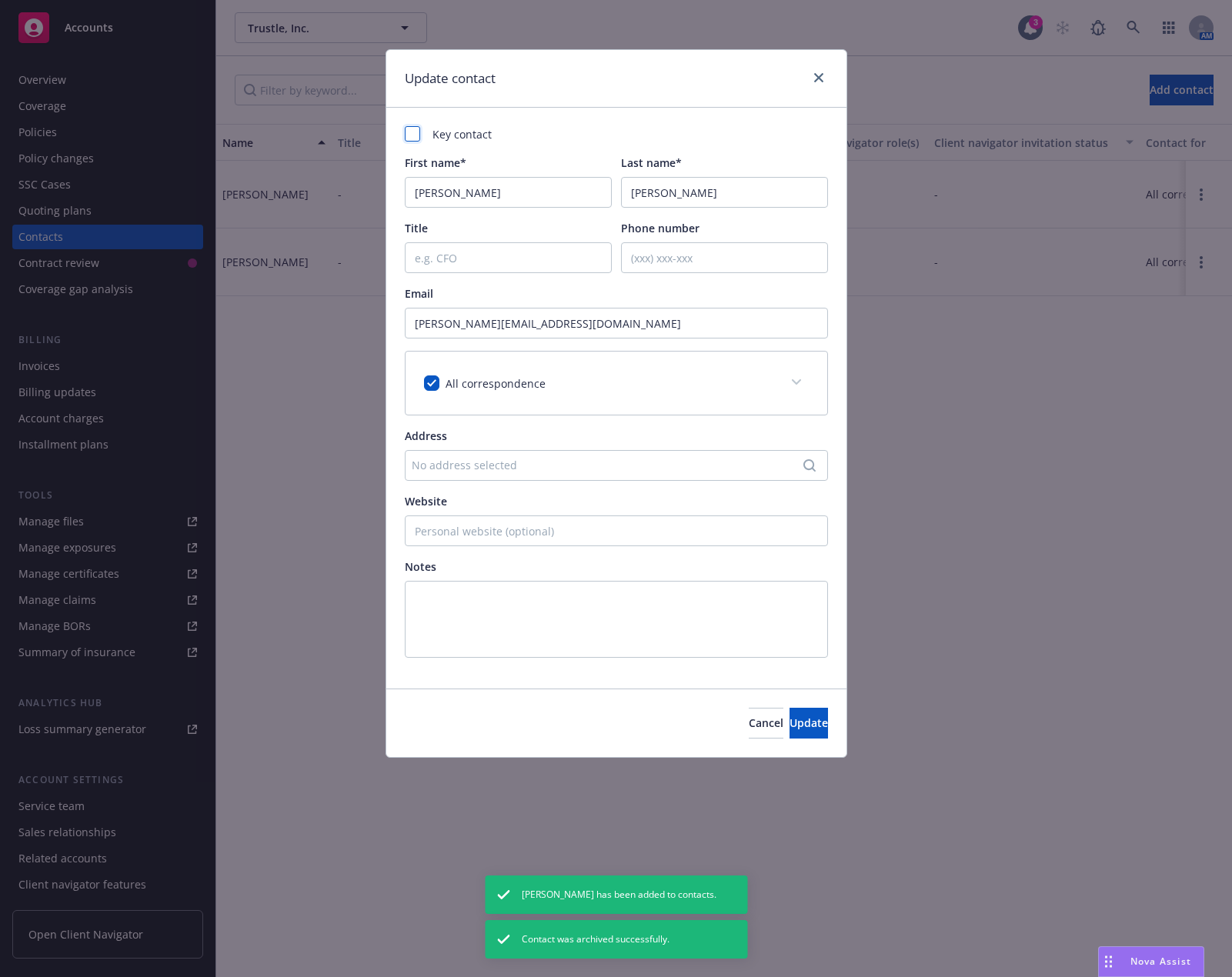
click at [408, 133] on div at bounding box center [412, 134] width 15 height 15
click at [790, 718] on span "Update" at bounding box center [809, 722] width 39 height 15
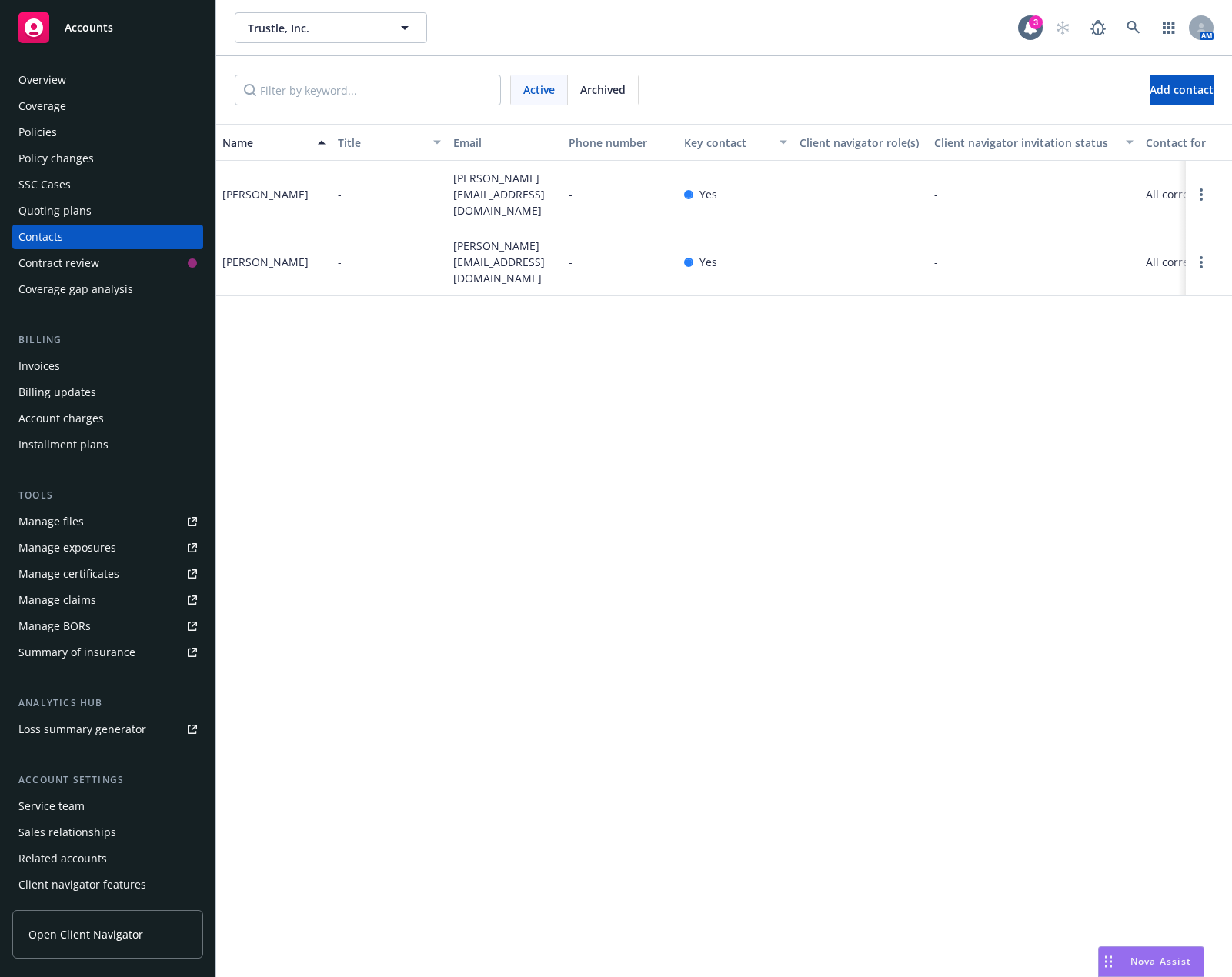
click at [362, 437] on div "Name Title Email Phone number Key contact Client navigator role(s) Client navig…" at bounding box center [724, 549] width 1016 height 853
click at [124, 128] on div "Policies" at bounding box center [107, 132] width 178 height 25
